Goal: Find specific page/section: Find specific page/section

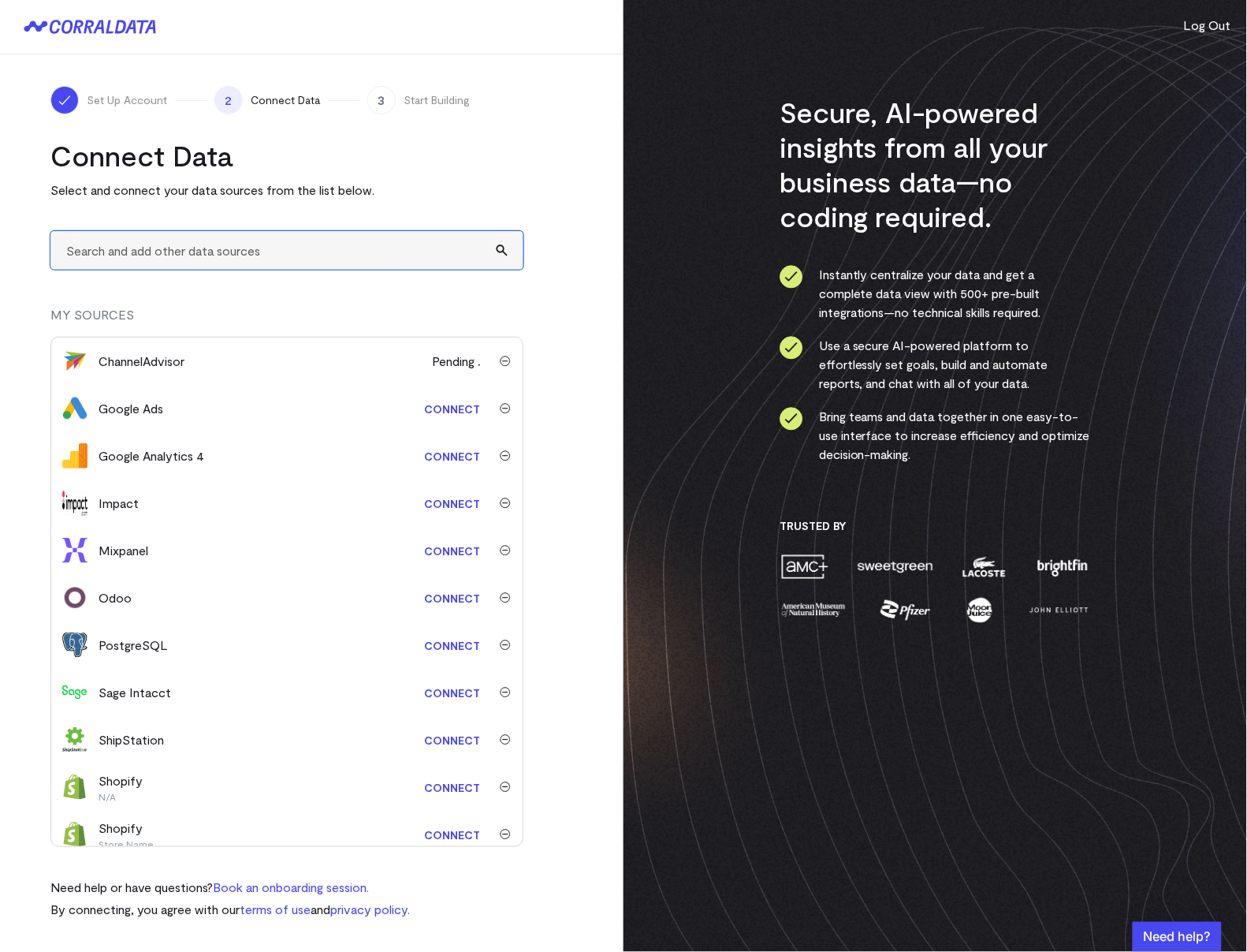
click at [173, 256] on input "text" at bounding box center [287, 250] width 473 height 39
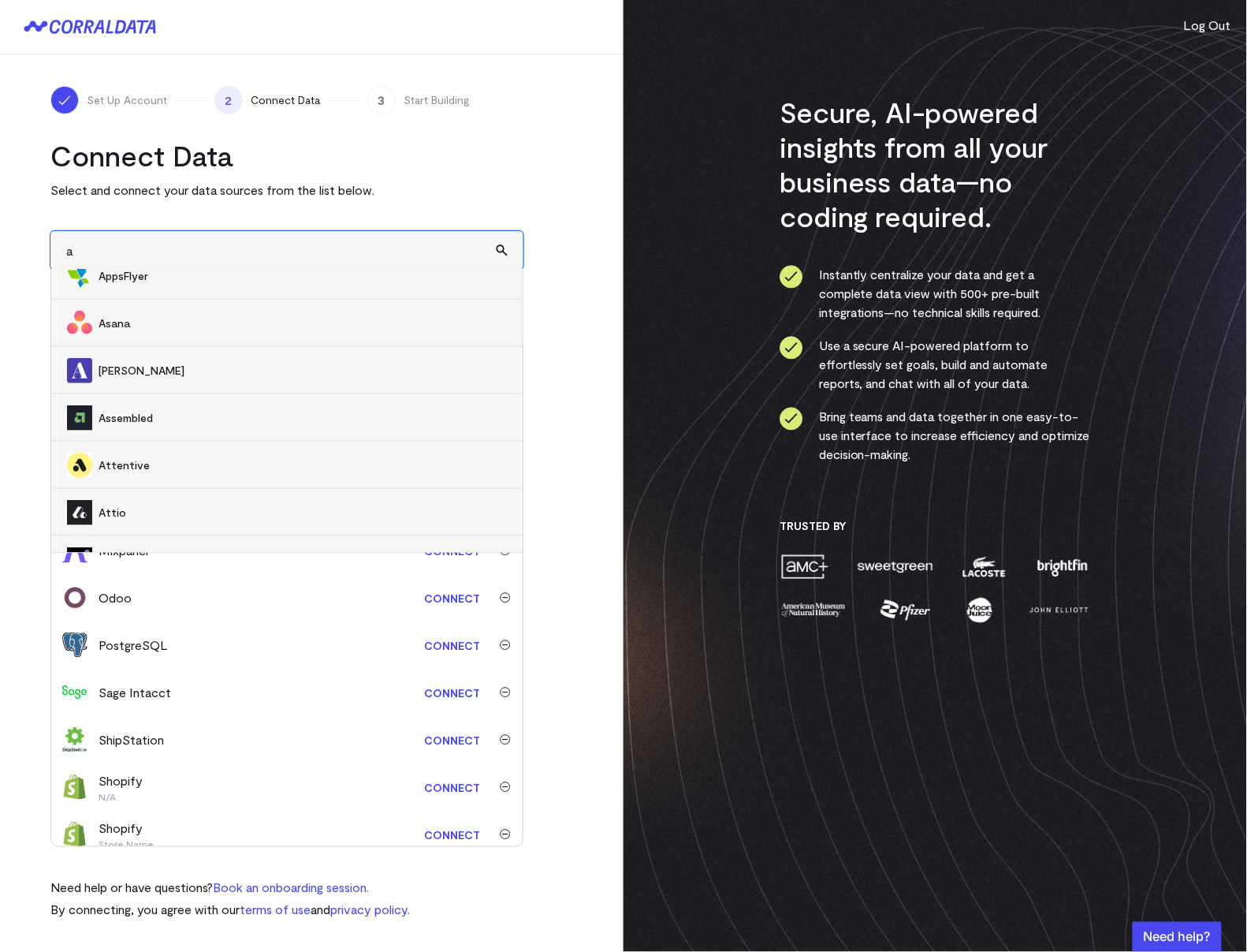
scroll to position [2236, 0]
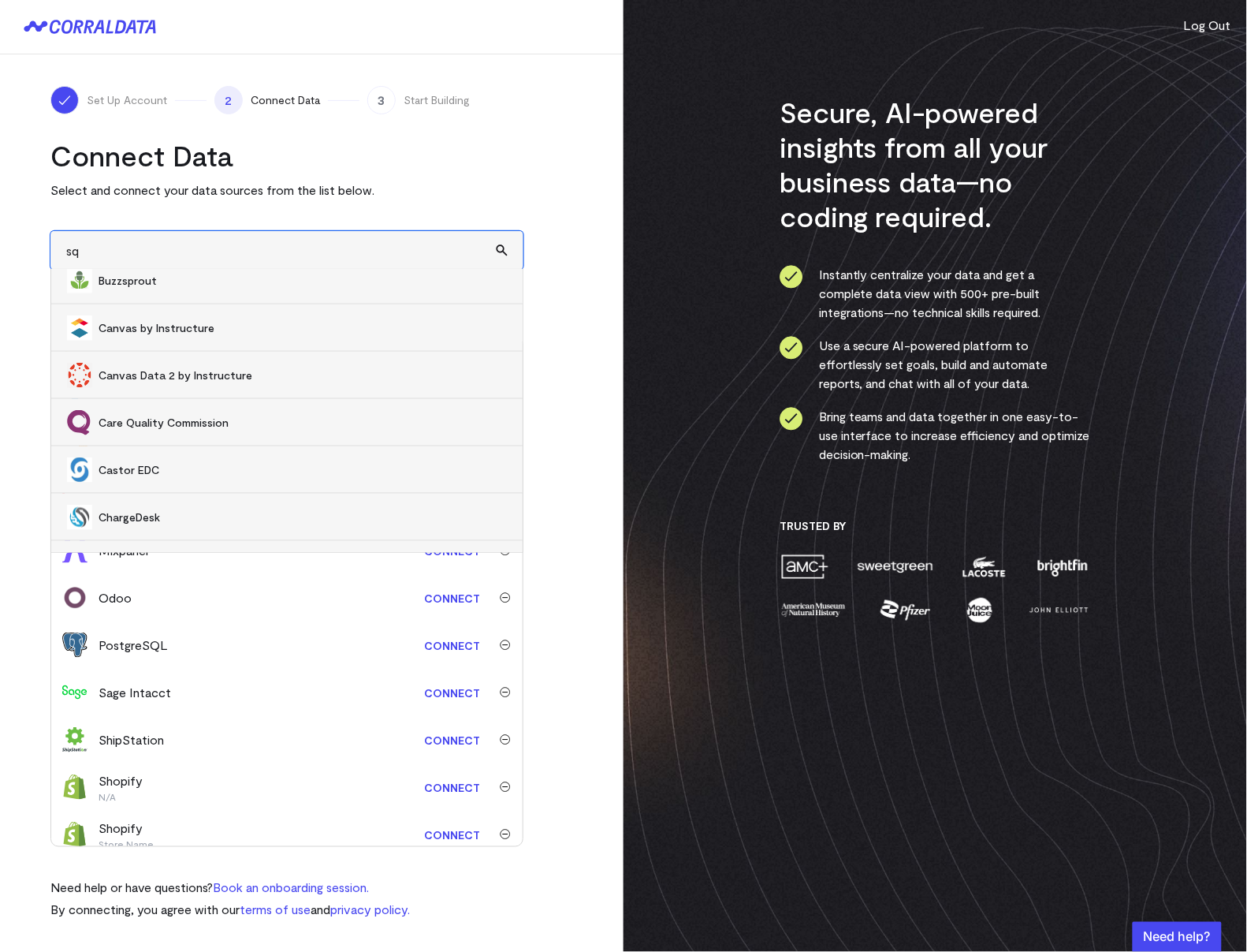
type input "sql"
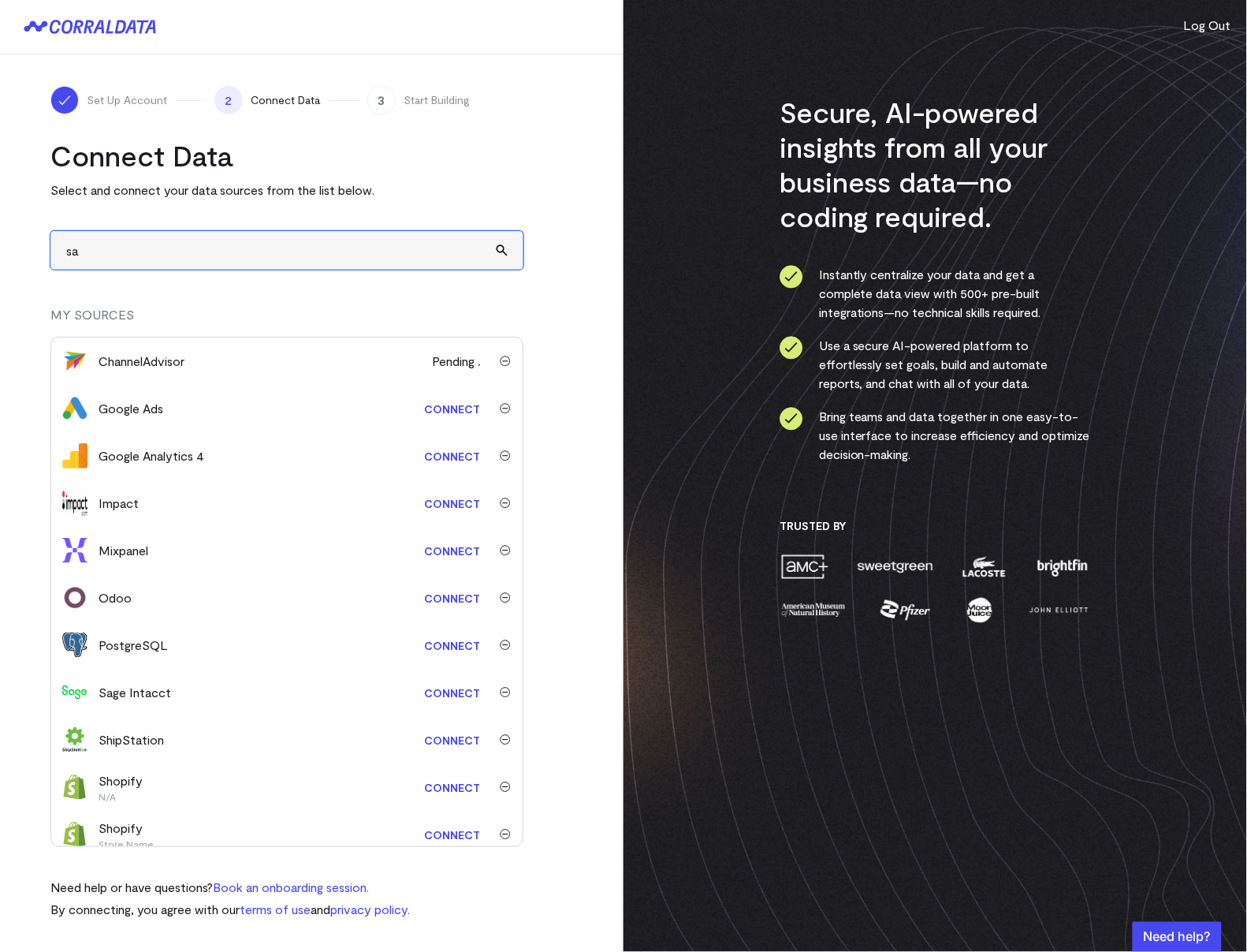
type input "sap"
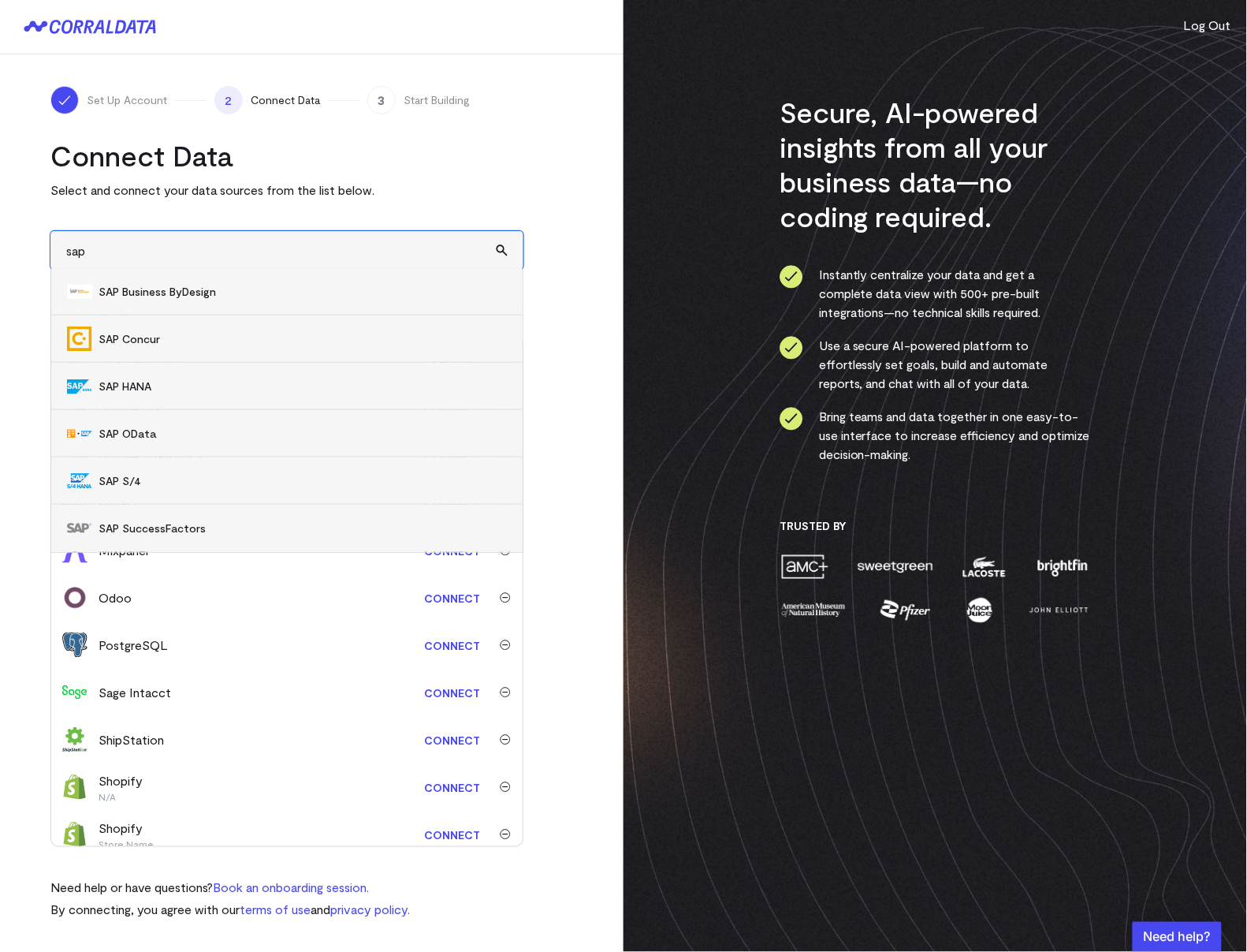
scroll to position [426, 0]
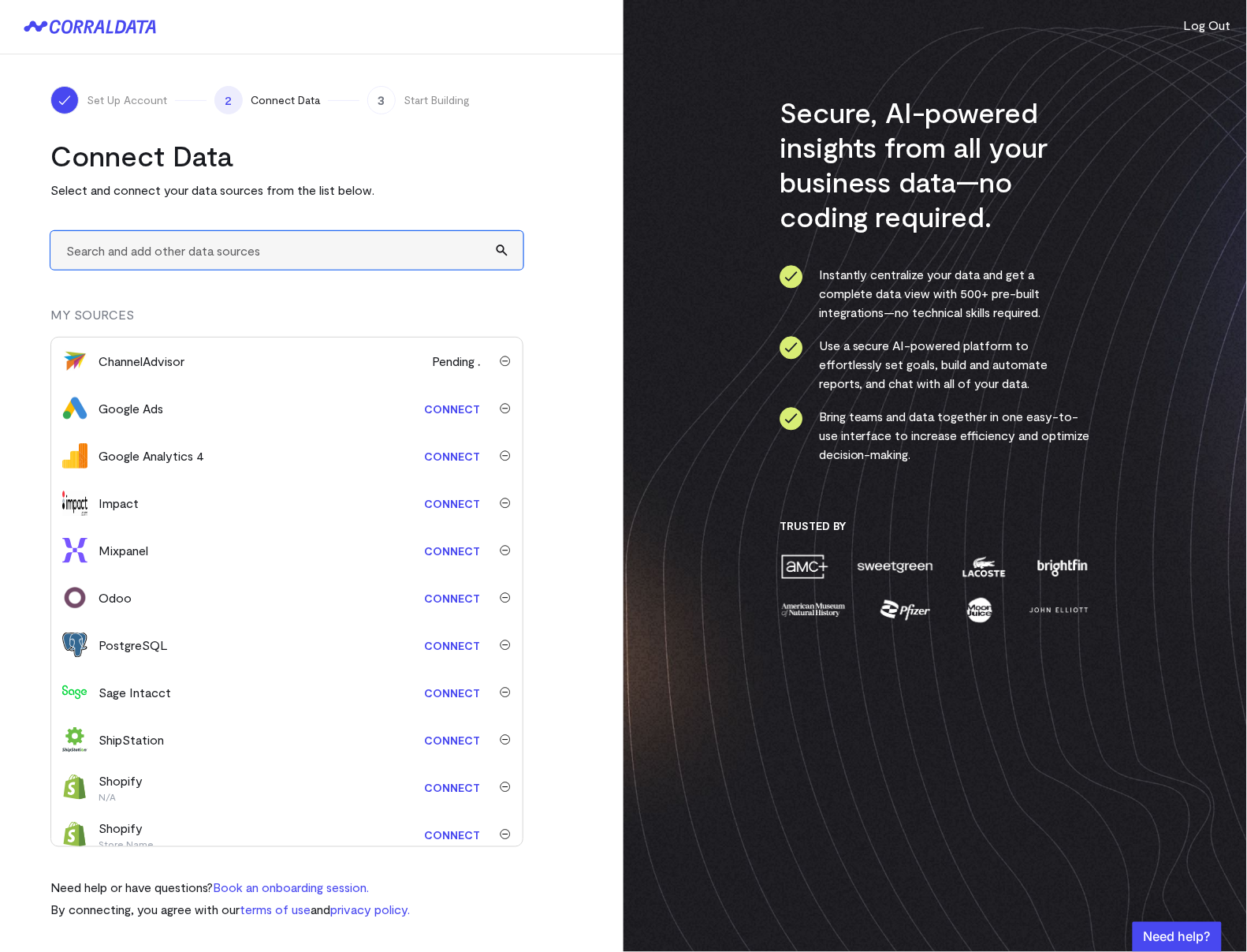
type input "z"
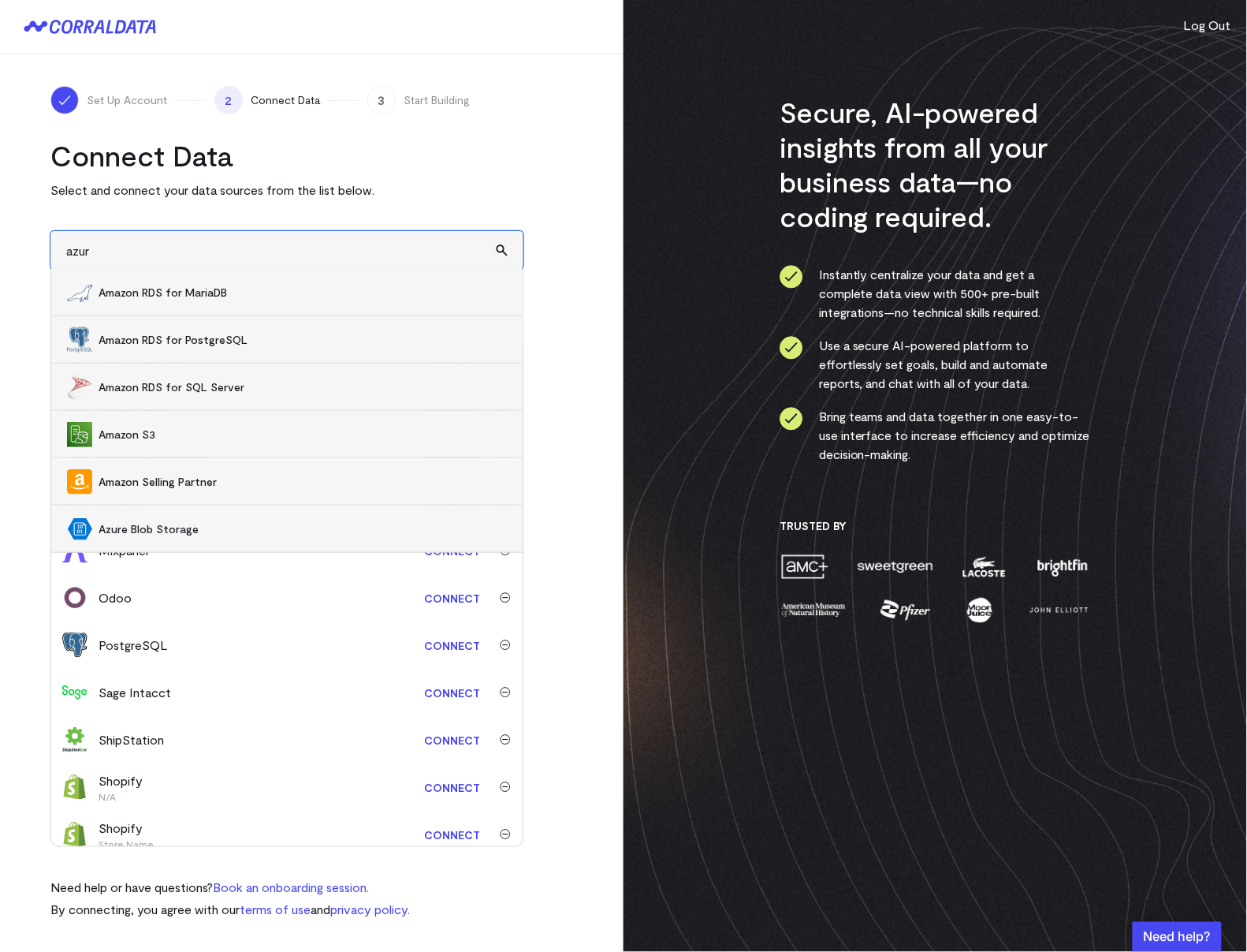
type input "azure"
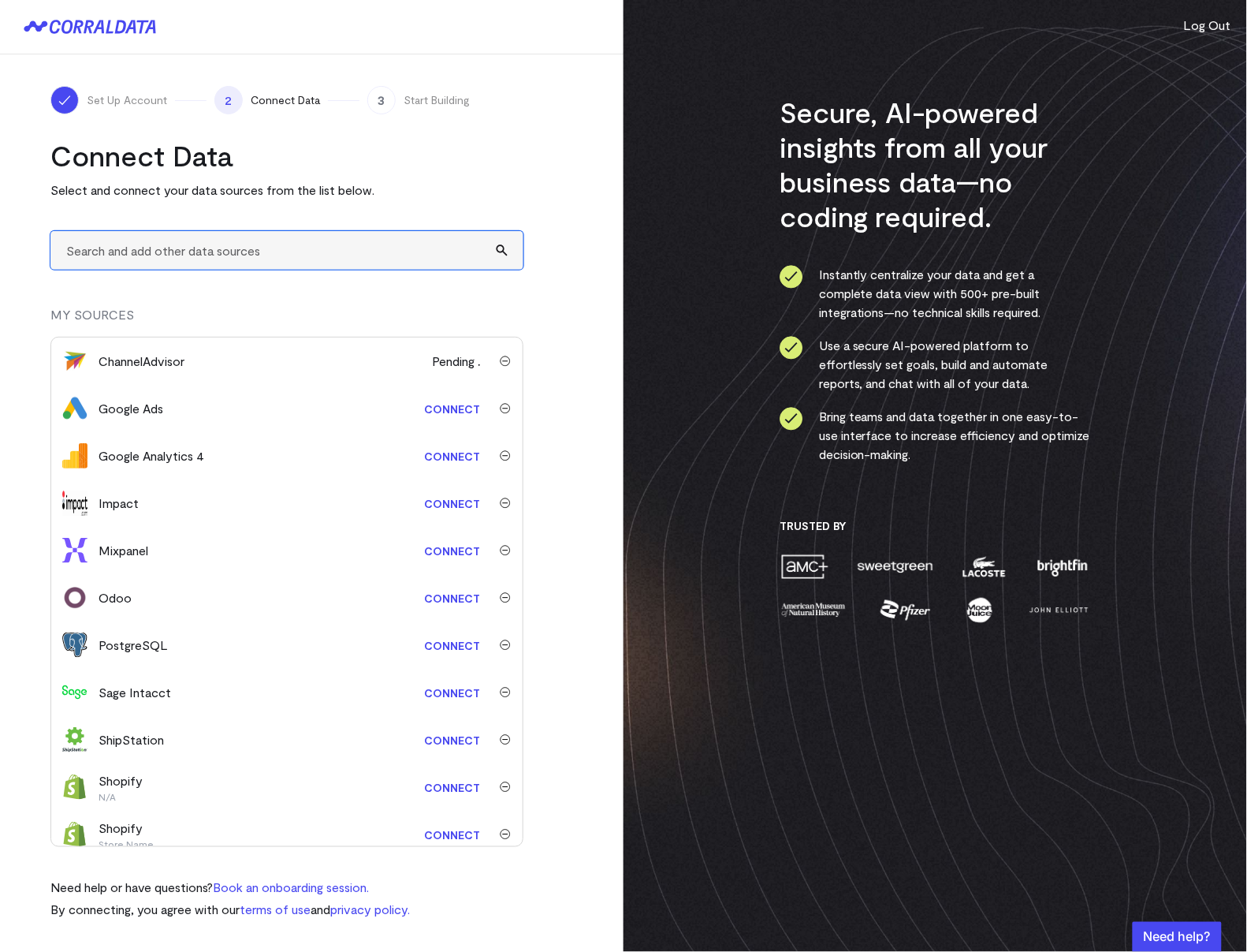
scroll to position [106, 0]
